Goal: Find specific page/section: Find specific page/section

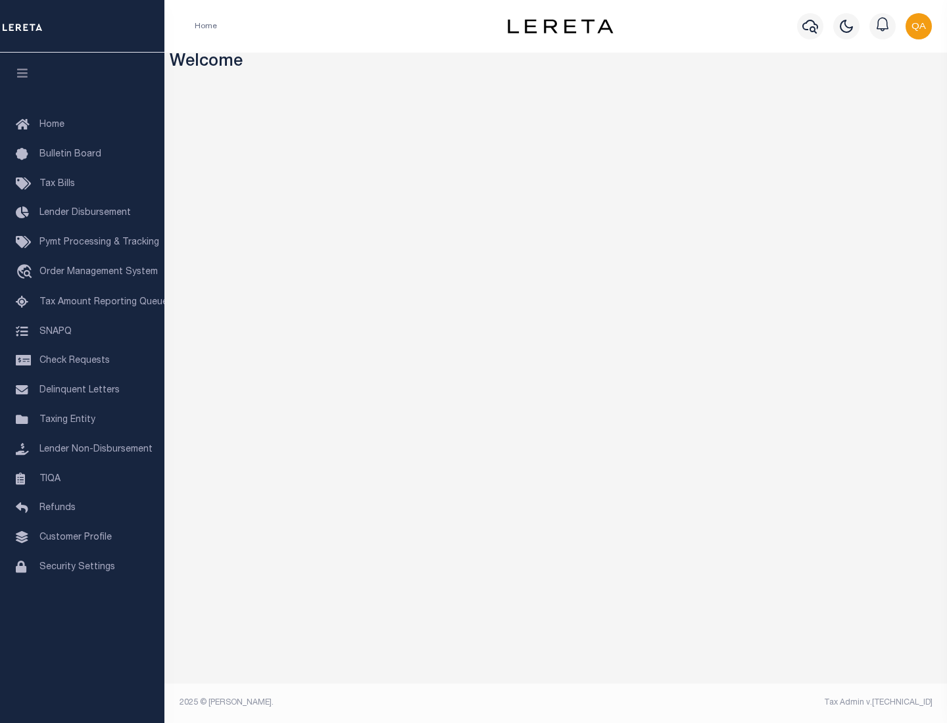
click at [82, 361] on span "Check Requests" at bounding box center [74, 360] width 70 height 9
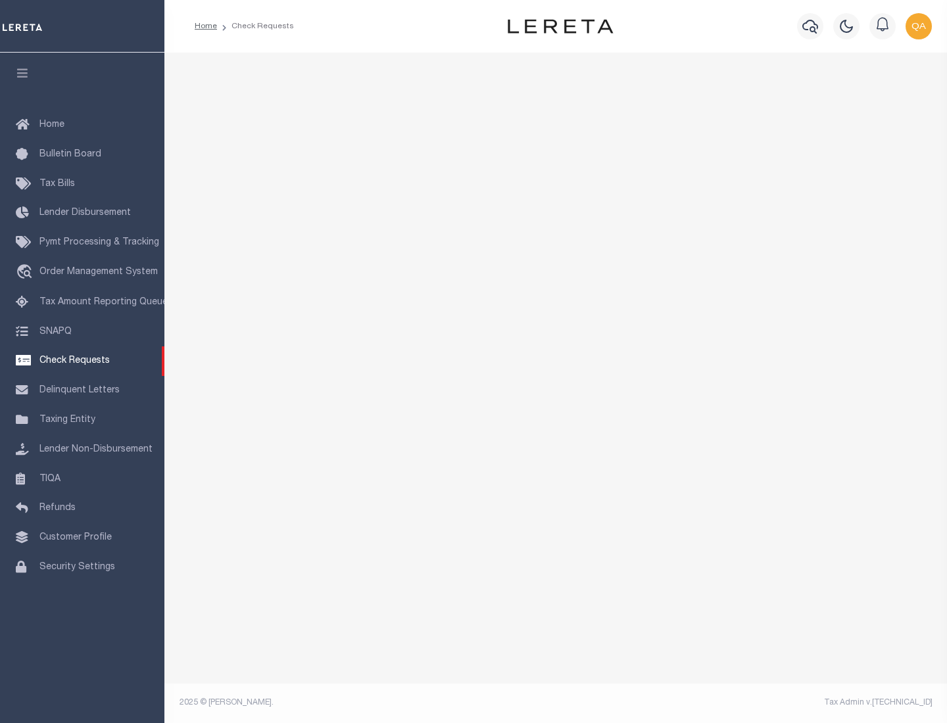
select select "50"
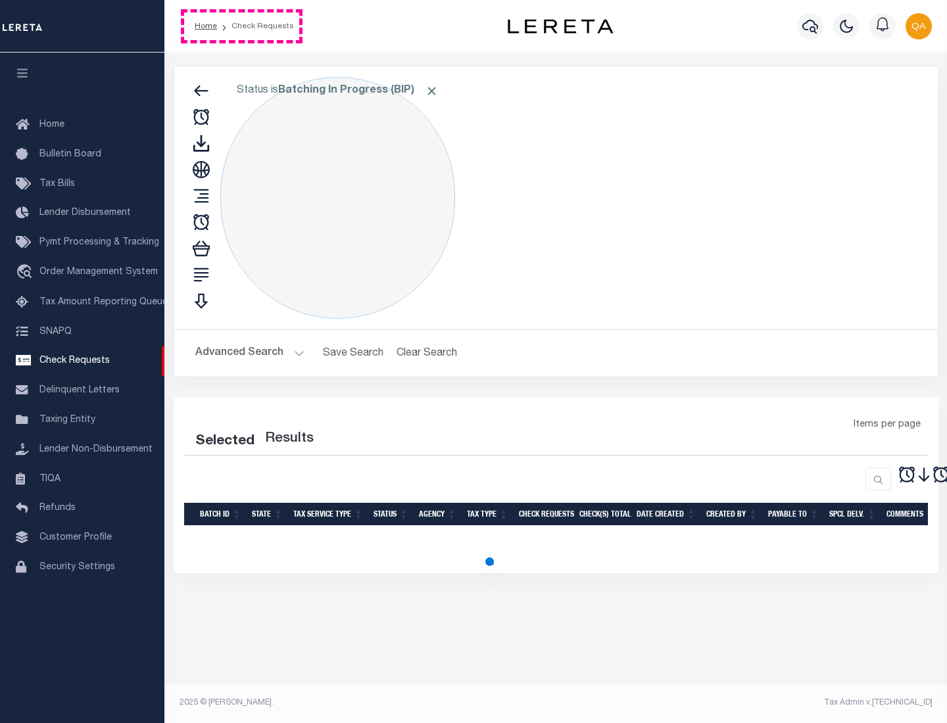
select select "50"
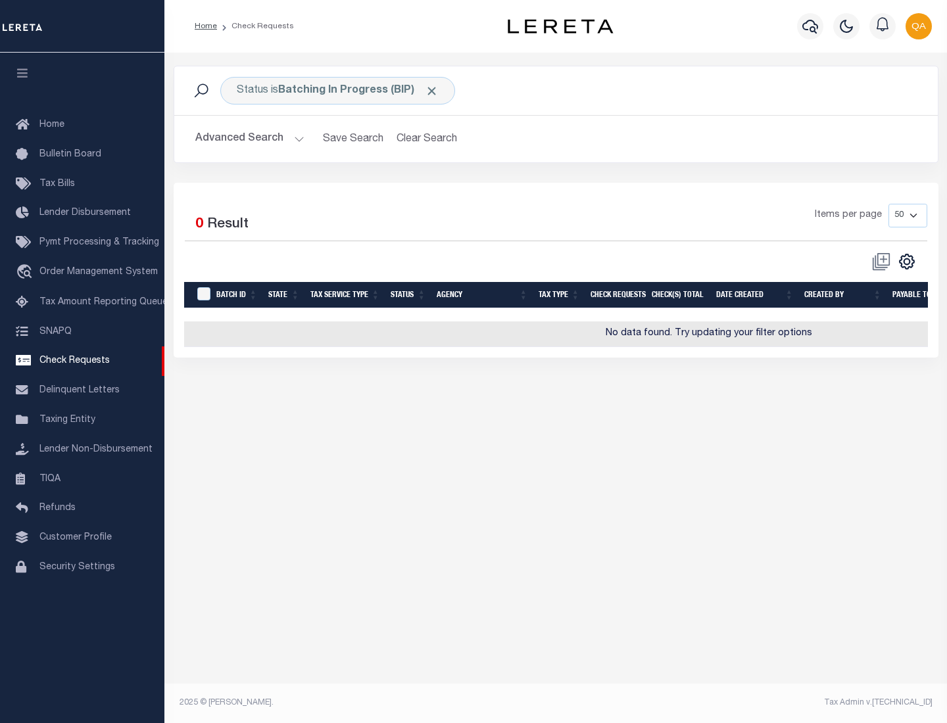
click at [432, 91] on span "Click to Remove" at bounding box center [432, 91] width 14 height 14
